Goal: Navigation & Orientation: Find specific page/section

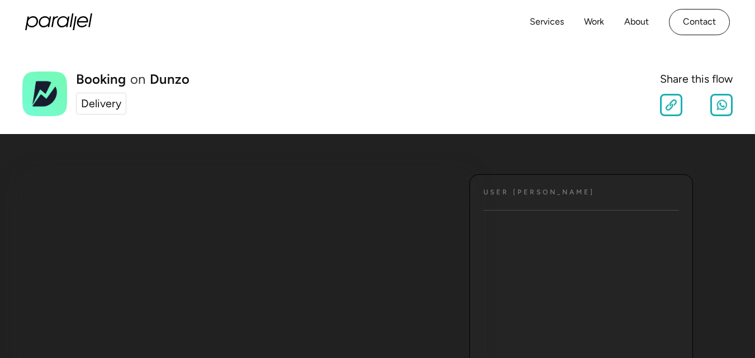
click at [92, 104] on div "Delivery" at bounding box center [101, 104] width 40 height 17
click at [584, 27] on link "Work" at bounding box center [594, 22] width 20 height 16
click at [562, 24] on link "Services" at bounding box center [547, 22] width 34 height 16
click at [558, 22] on link "Services" at bounding box center [547, 22] width 34 height 16
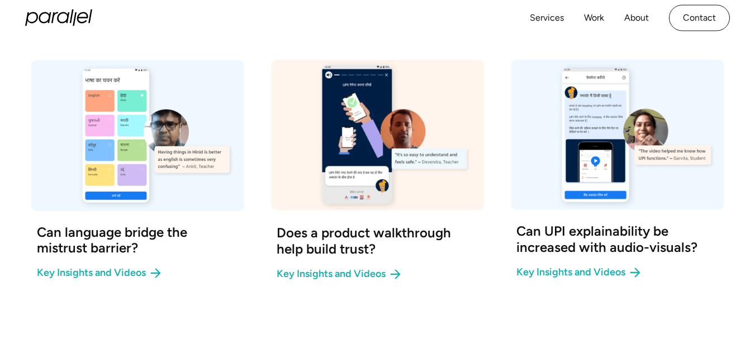
scroll to position [1139, 0]
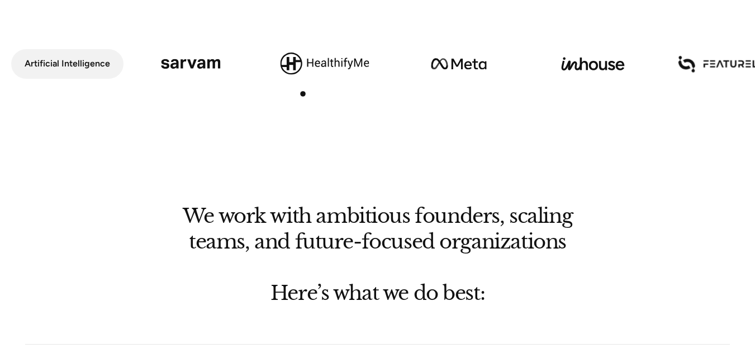
scroll to position [671, 0]
